Goal: Transaction & Acquisition: Purchase product/service

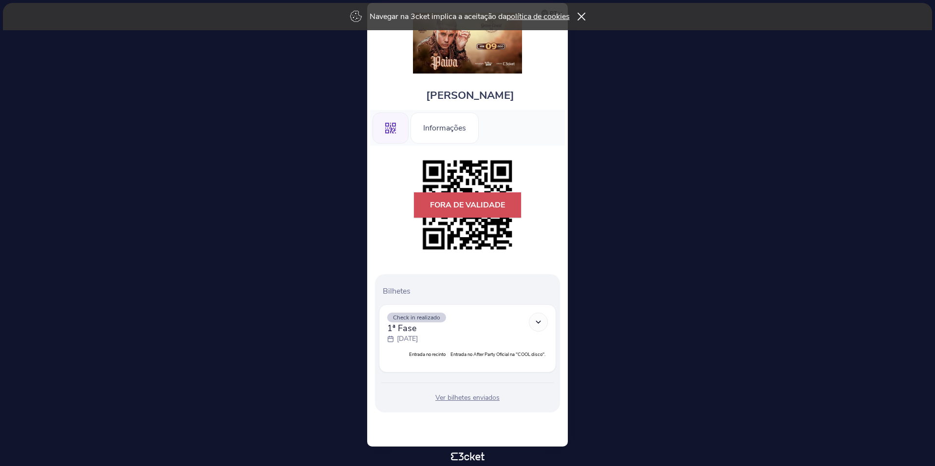
click at [577, 17] on div "Navegar na 3cket implica a aceitação da política de cookies" at bounding box center [467, 16] width 929 height 27
click at [585, 8] on div "Navegar na 3cket implica a aceitação da política de cookies" at bounding box center [467, 16] width 929 height 27
click at [582, 16] on icon at bounding box center [581, 17] width 8 height 8
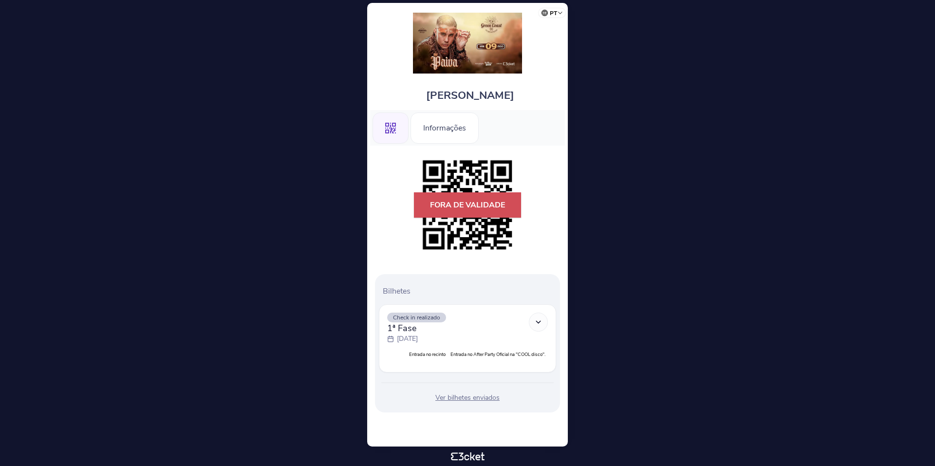
scroll to position [1, 0]
click at [475, 205] on p "Fora de validade" at bounding box center [467, 204] width 107 height 25
click at [455, 223] on div "Fora de validade" at bounding box center [467, 204] width 107 height 99
click at [448, 223] on div "Fora de validade" at bounding box center [467, 204] width 107 height 99
drag, startPoint x: 483, startPoint y: 177, endPoint x: 463, endPoint y: 136, distance: 45.1
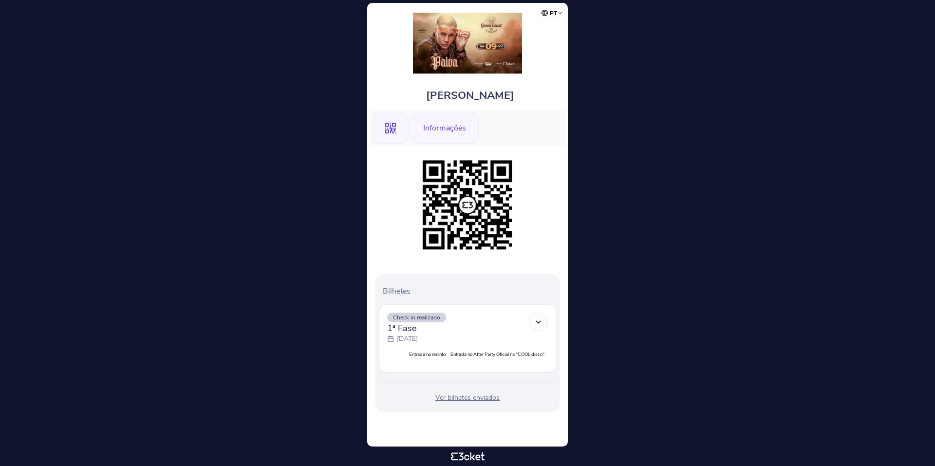
click at [480, 164] on div "Fora de validade" at bounding box center [467, 204] width 107 height 99
click at [443, 119] on div "Informações" at bounding box center [445, 127] width 68 height 31
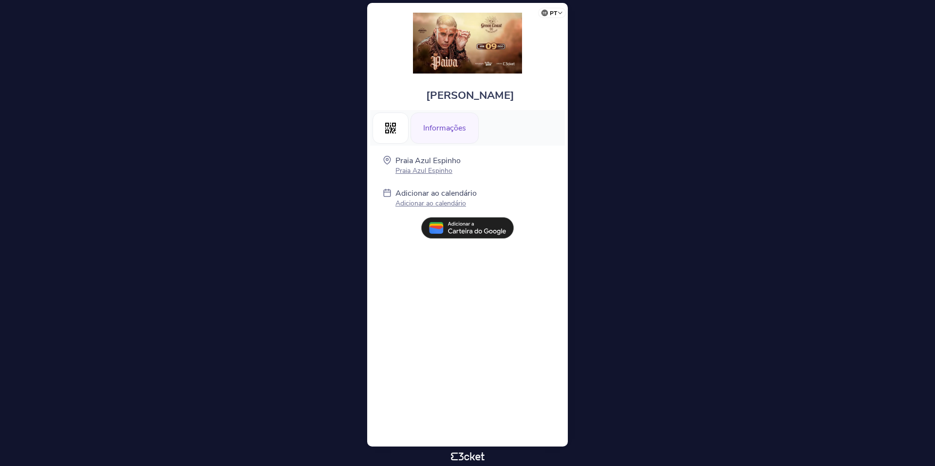
click at [397, 147] on div "Praia Azul Espinho Praia Azul Espinho Adicionar ao calendário Adicionar ao cale…" at bounding box center [467, 200] width 195 height 108
click at [396, 137] on div ".st0{fill-rule:evenodd;clip-rule:evenodd;}" at bounding box center [391, 127] width 36 height 31
